Goal: Find specific page/section: Find specific page/section

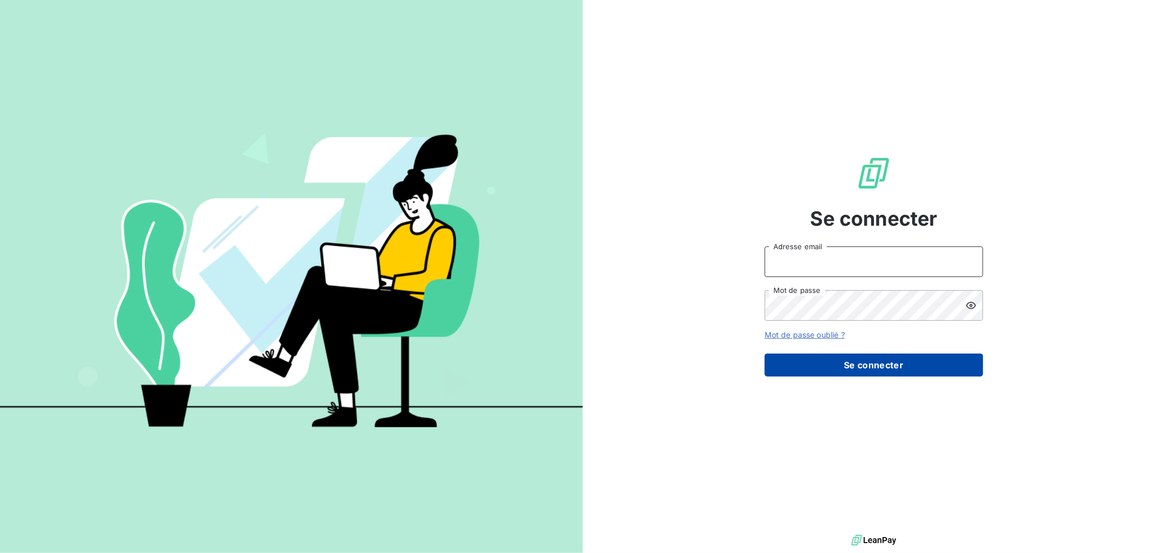
type input "[EMAIL_ADDRESS][DOMAIN_NAME]"
click at [847, 367] on button "Se connecter" at bounding box center [873, 364] width 218 height 23
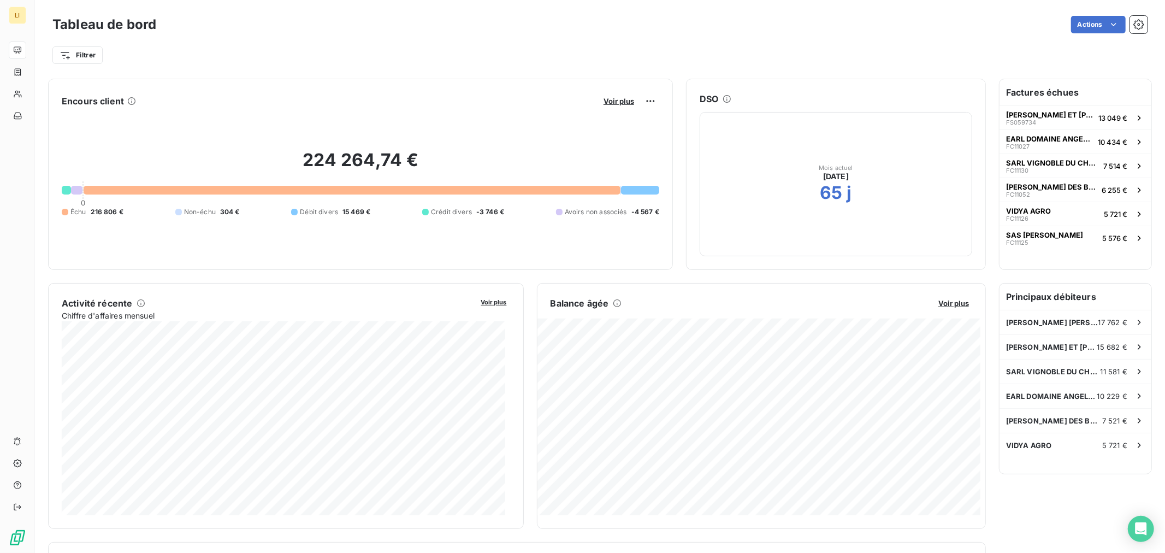
click at [294, 46] on div "Filtrer" at bounding box center [599, 55] width 1095 height 21
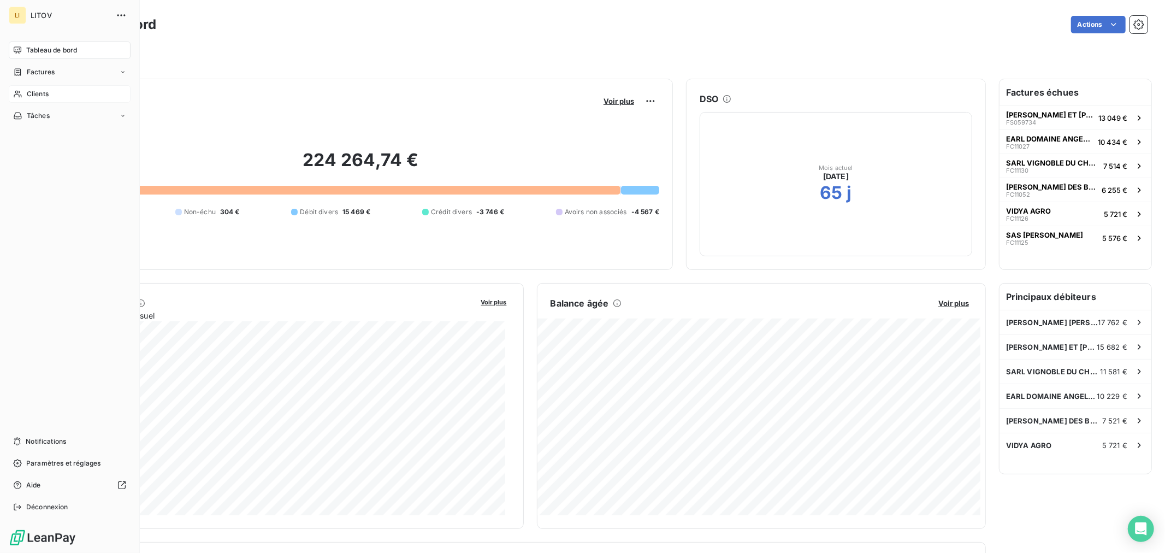
click at [32, 97] on span "Clients" at bounding box center [38, 94] width 22 height 10
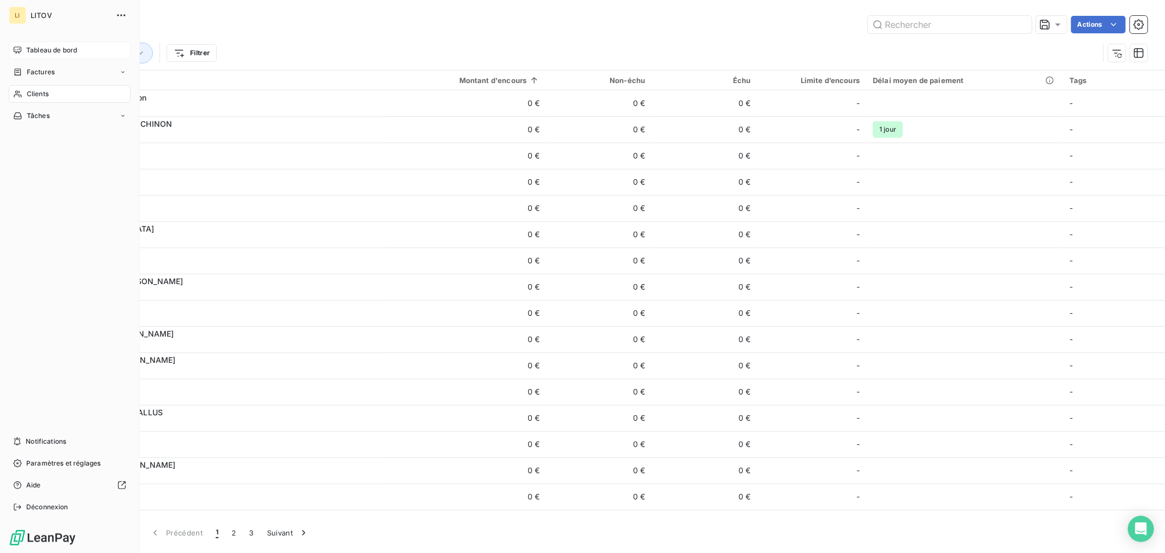
click at [28, 43] on div "Tableau de bord" at bounding box center [70, 50] width 122 height 17
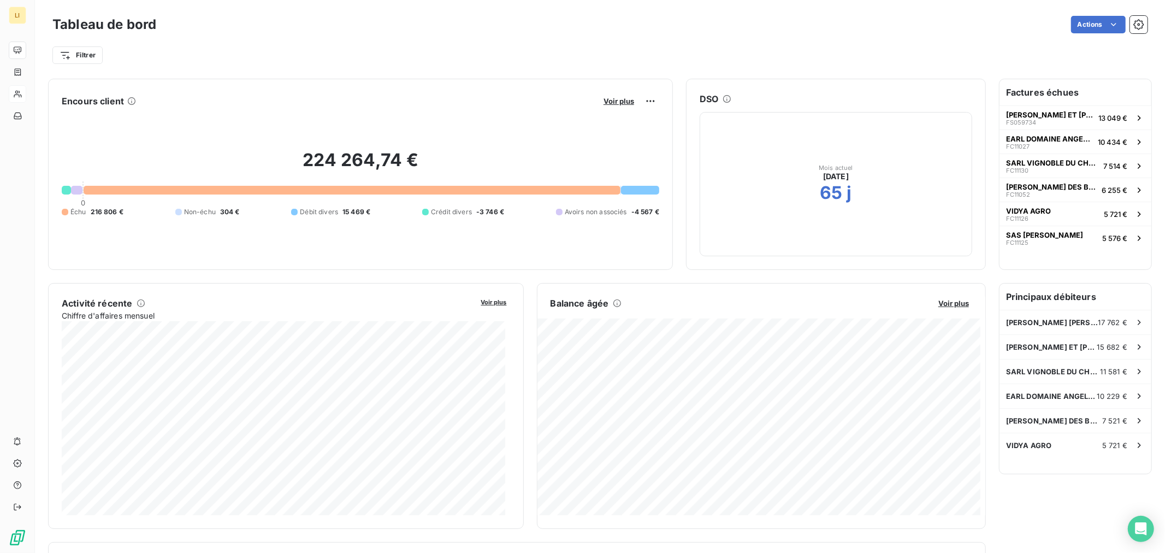
click at [619, 105] on button "Voir plus" at bounding box center [618, 101] width 37 height 10
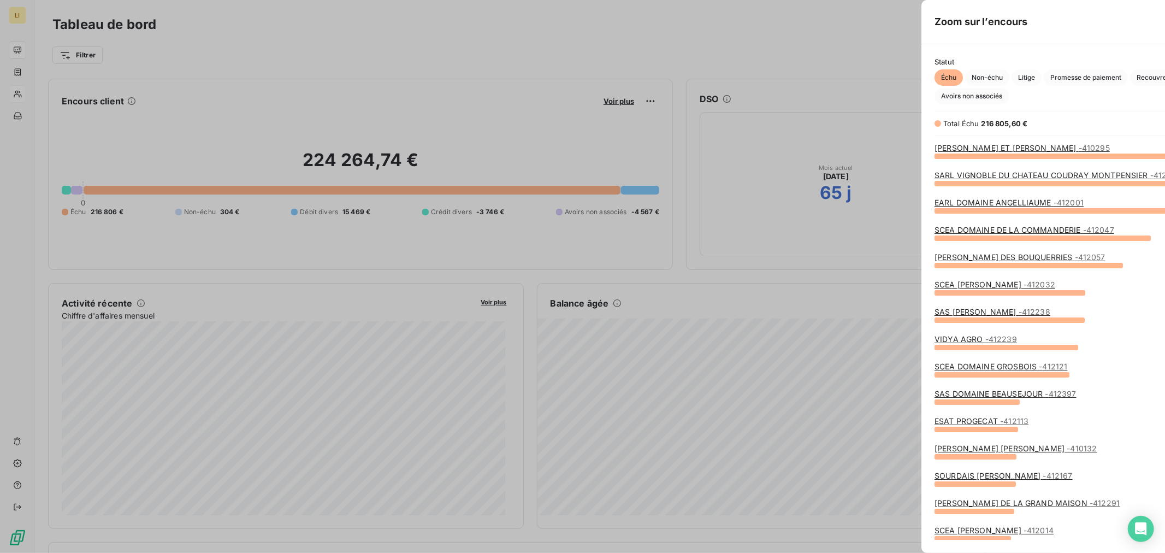
scroll to position [388, 410]
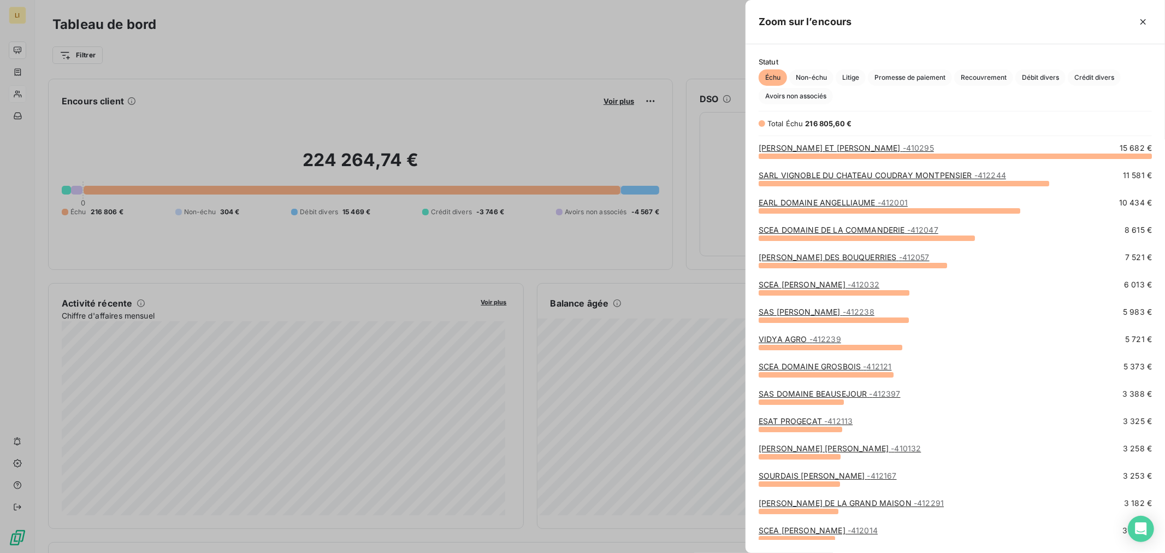
click at [528, 297] on div at bounding box center [582, 276] width 1165 height 553
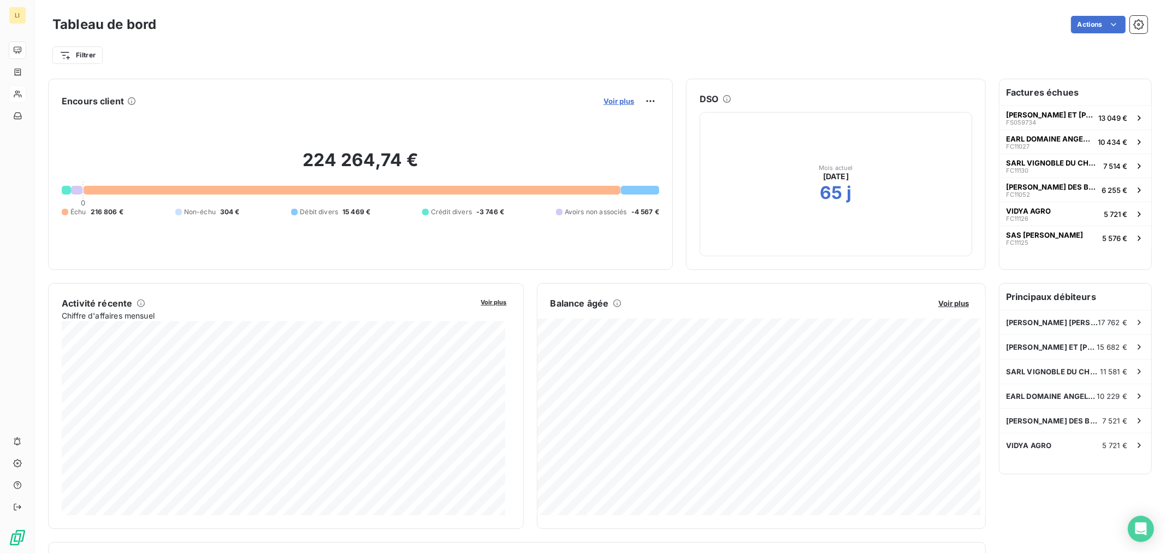
click at [616, 102] on span "Voir plus" at bounding box center [618, 101] width 31 height 9
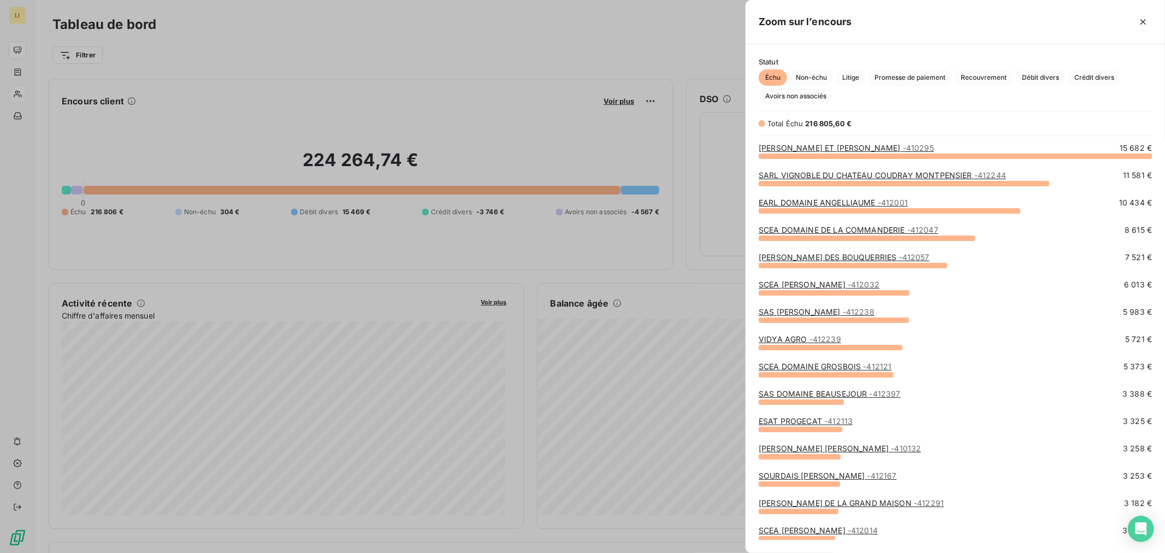
scroll to position [303, 0]
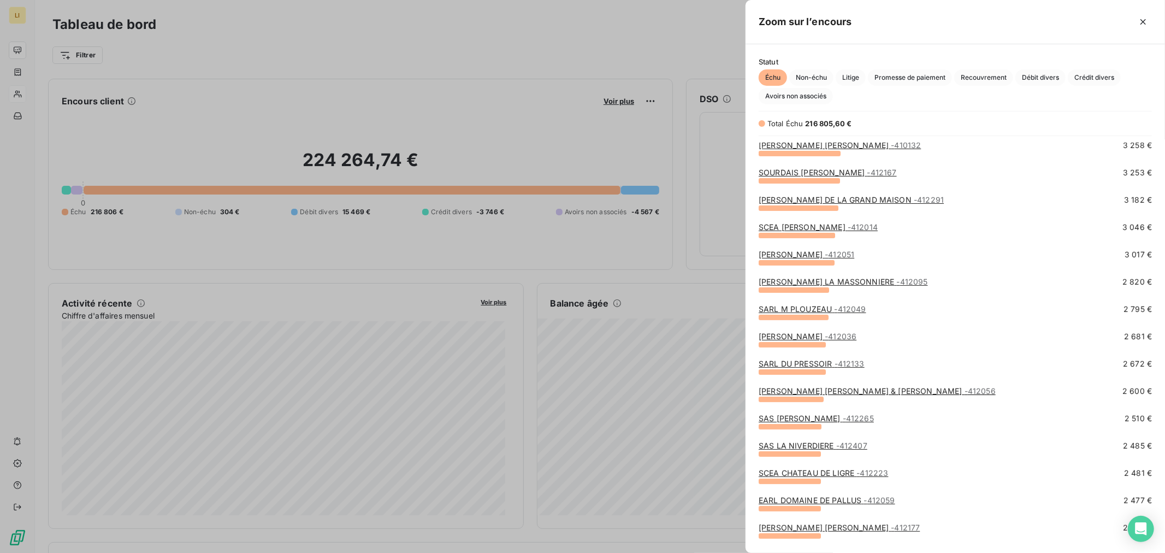
click at [708, 330] on div at bounding box center [582, 276] width 1165 height 553
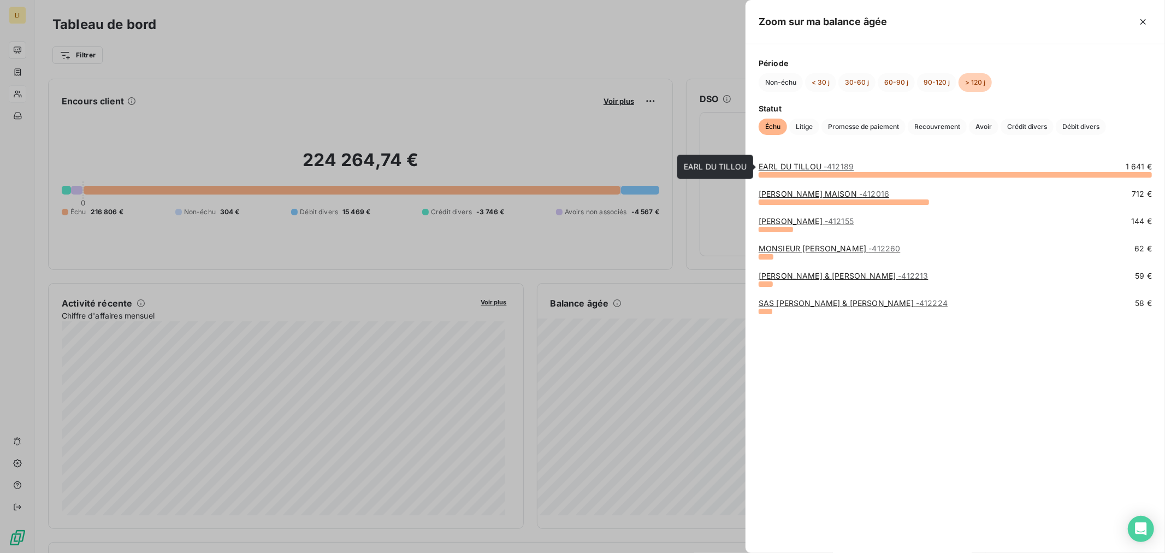
click at [813, 164] on link "EARL DU TILLOU - 412189" at bounding box center [805, 166] width 95 height 9
